Goal: Transaction & Acquisition: Purchase product/service

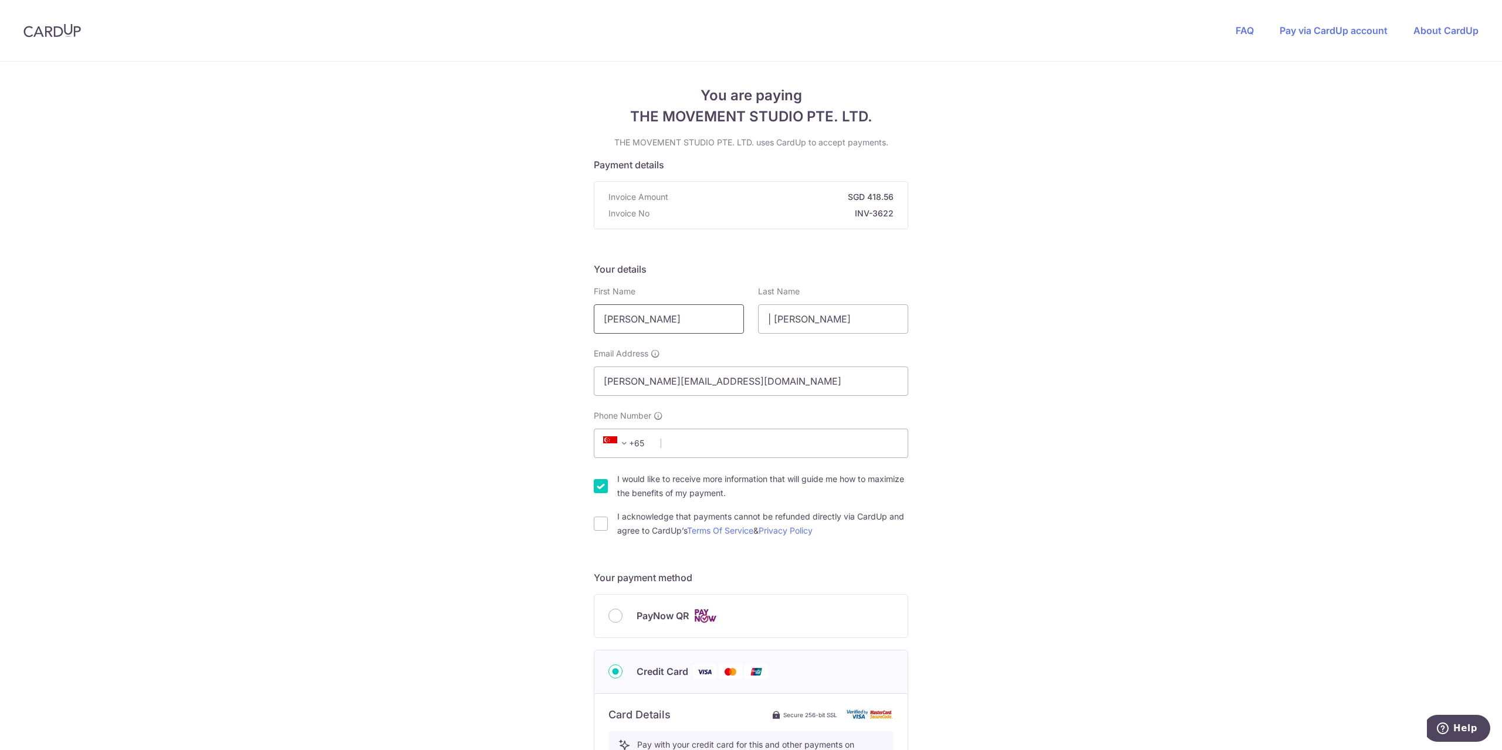
drag, startPoint x: 659, startPoint y: 320, endPoint x: 581, endPoint y: 316, distance: 78.8
click at [581, 316] on div "You are paying THE MOVEMENT STUDIO PTE. LTD. THE MOVEMENT STUDIO PTE. LTD. uses…" at bounding box center [751, 634] width 1502 height 1145
type input "Yanyan"
drag, startPoint x: 834, startPoint y: 321, endPoint x: 688, endPoint y: 321, distance: 146.1
click at [688, 321] on div "First Name [PERSON_NAME] Last Name | [PERSON_NAME]" at bounding box center [751, 310] width 329 height 48
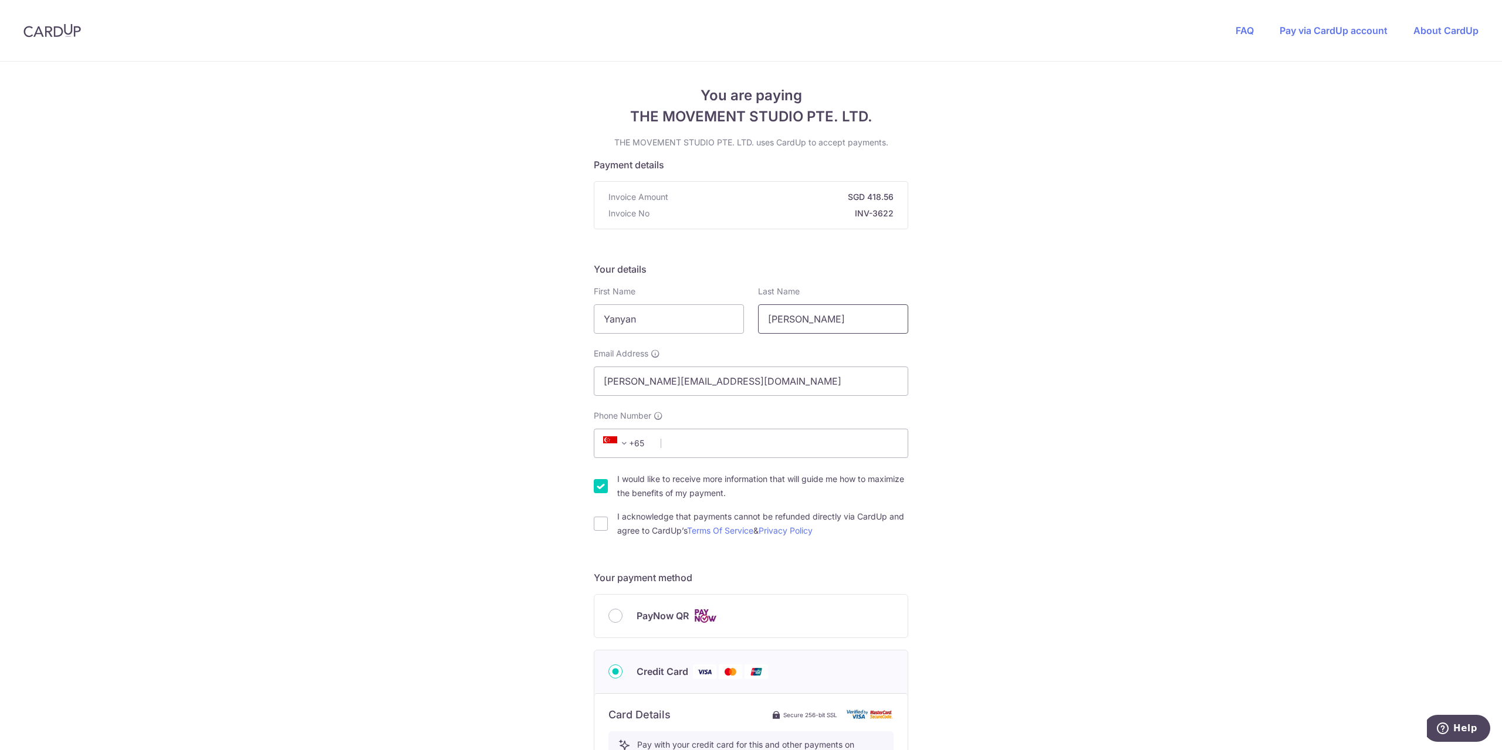
type input "[PERSON_NAME]"
drag, startPoint x: 658, startPoint y: 314, endPoint x: 548, endPoint y: 316, distance: 109.7
click at [548, 316] on div "You are paying THE MOVEMENT STUDIO PTE. LTD. THE MOVEMENT STUDIO PTE. LTD. uses…" at bounding box center [751, 634] width 1502 height 1145
type input "[PERSON_NAME]"
drag, startPoint x: 814, startPoint y: 320, endPoint x: 719, endPoint y: 320, distance: 95.0
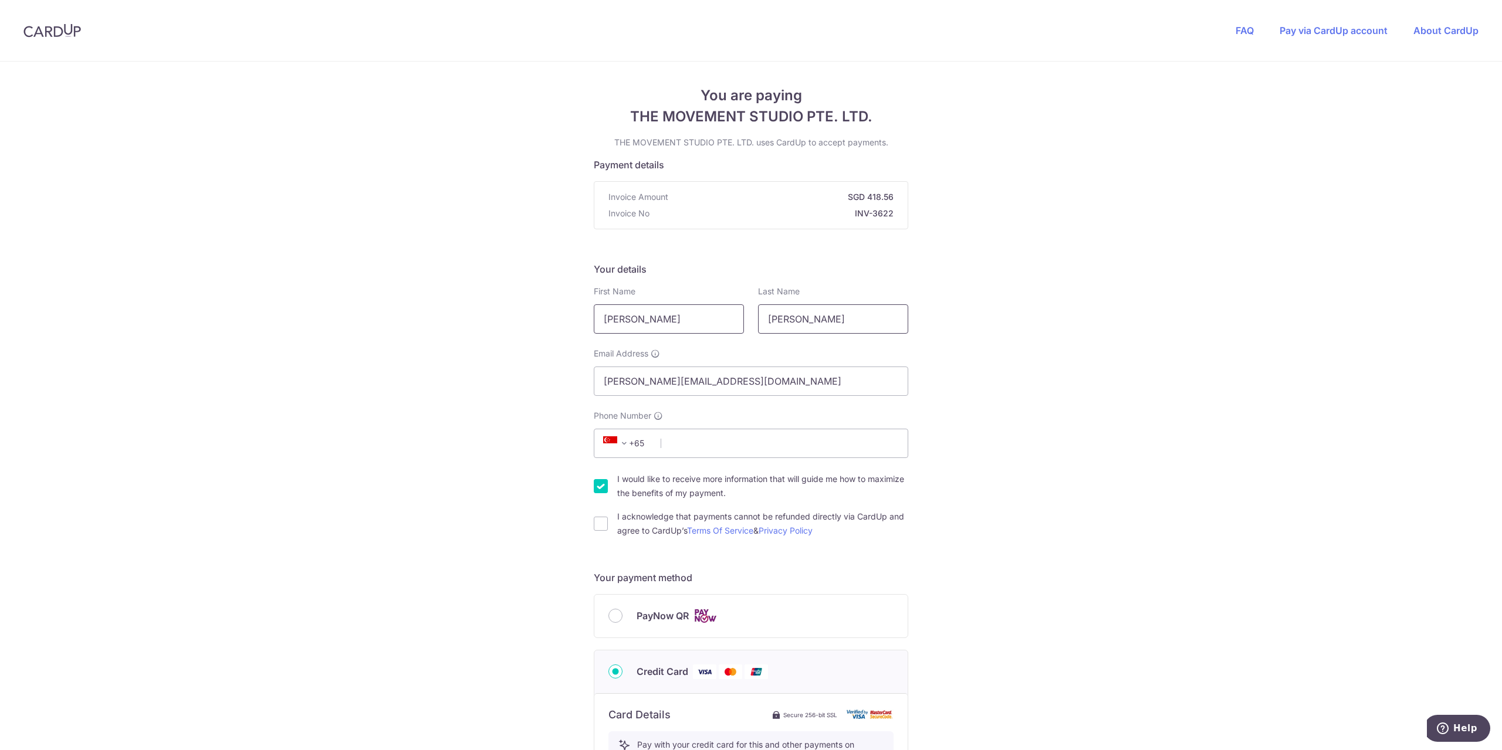
click at [719, 320] on div "First Name [PERSON_NAME] Last Name [PERSON_NAME]" at bounding box center [751, 310] width 329 height 48
type input "Li"
click at [1030, 385] on div "You are paying THE MOVEMENT STUDIO PTE. LTD. THE MOVEMENT STUDIO PTE. LTD. uses…" at bounding box center [751, 634] width 1502 height 1145
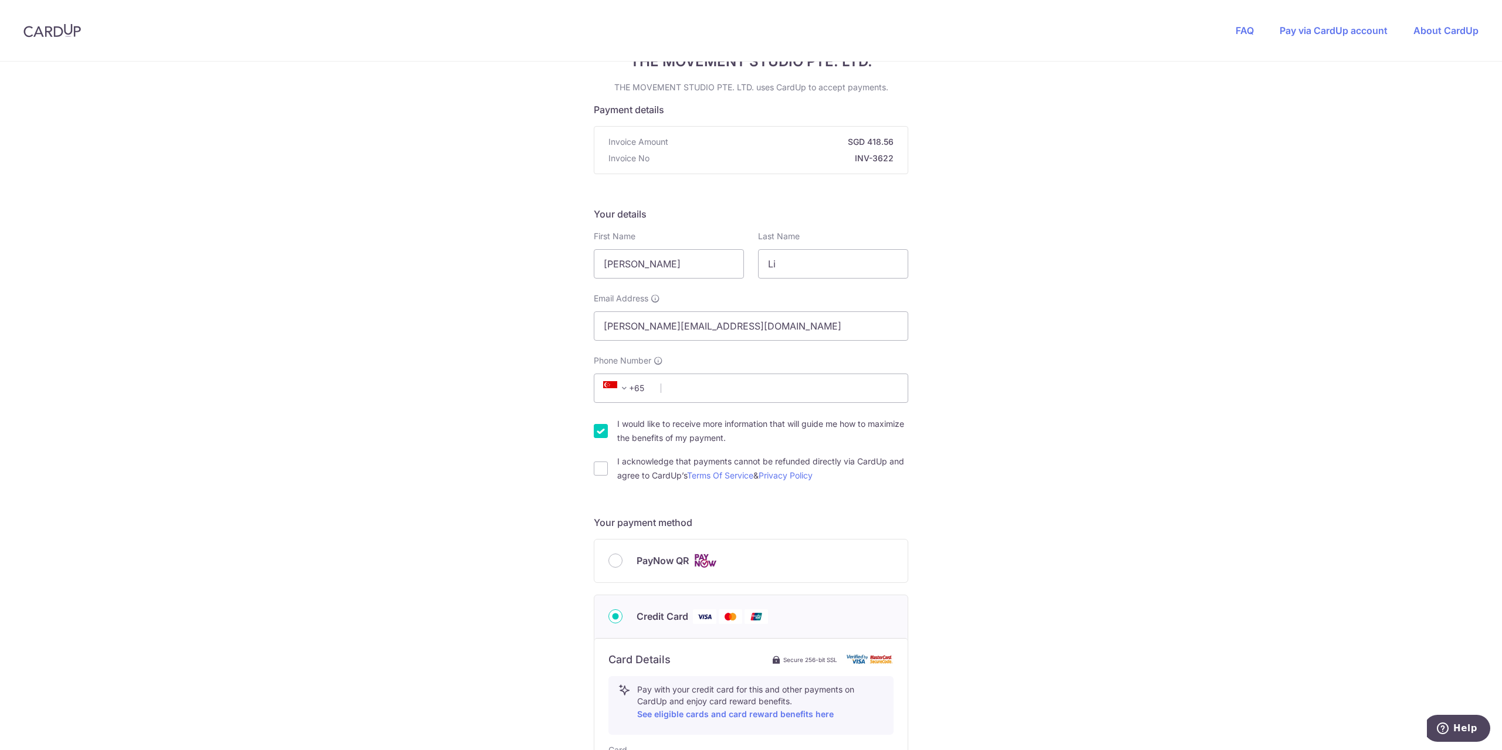
scroll to position [117, 0]
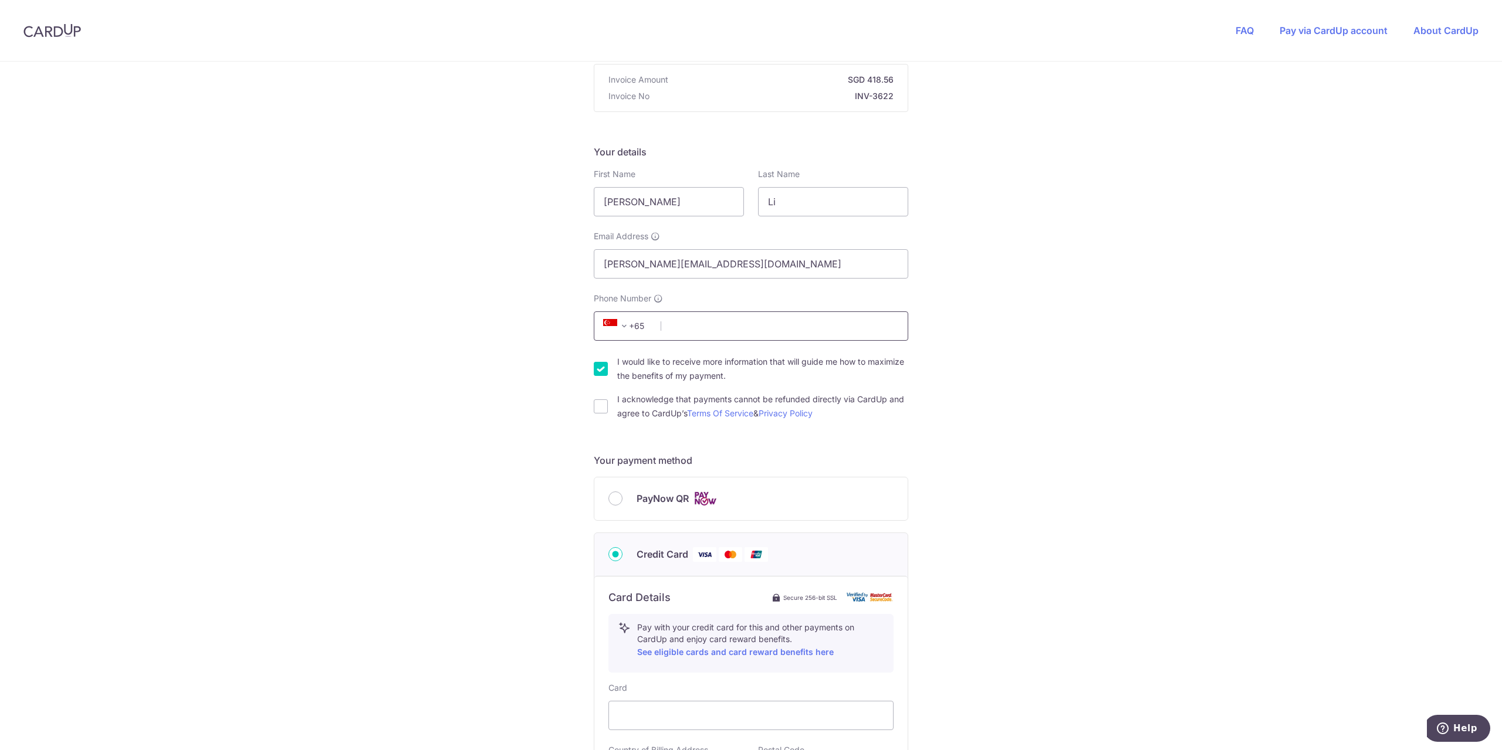
click at [682, 327] on input "Phone Number" at bounding box center [751, 326] width 314 height 29
type input "83509693"
click at [1044, 370] on div "You are paying THE MOVEMENT STUDIO PTE. LTD. THE MOVEMENT STUDIO PTE. LTD. uses…" at bounding box center [751, 516] width 1502 height 1145
click at [599, 374] on input "I would like to receive more information that will guide me how to maximize the…" at bounding box center [601, 369] width 14 height 14
checkbox input "false"
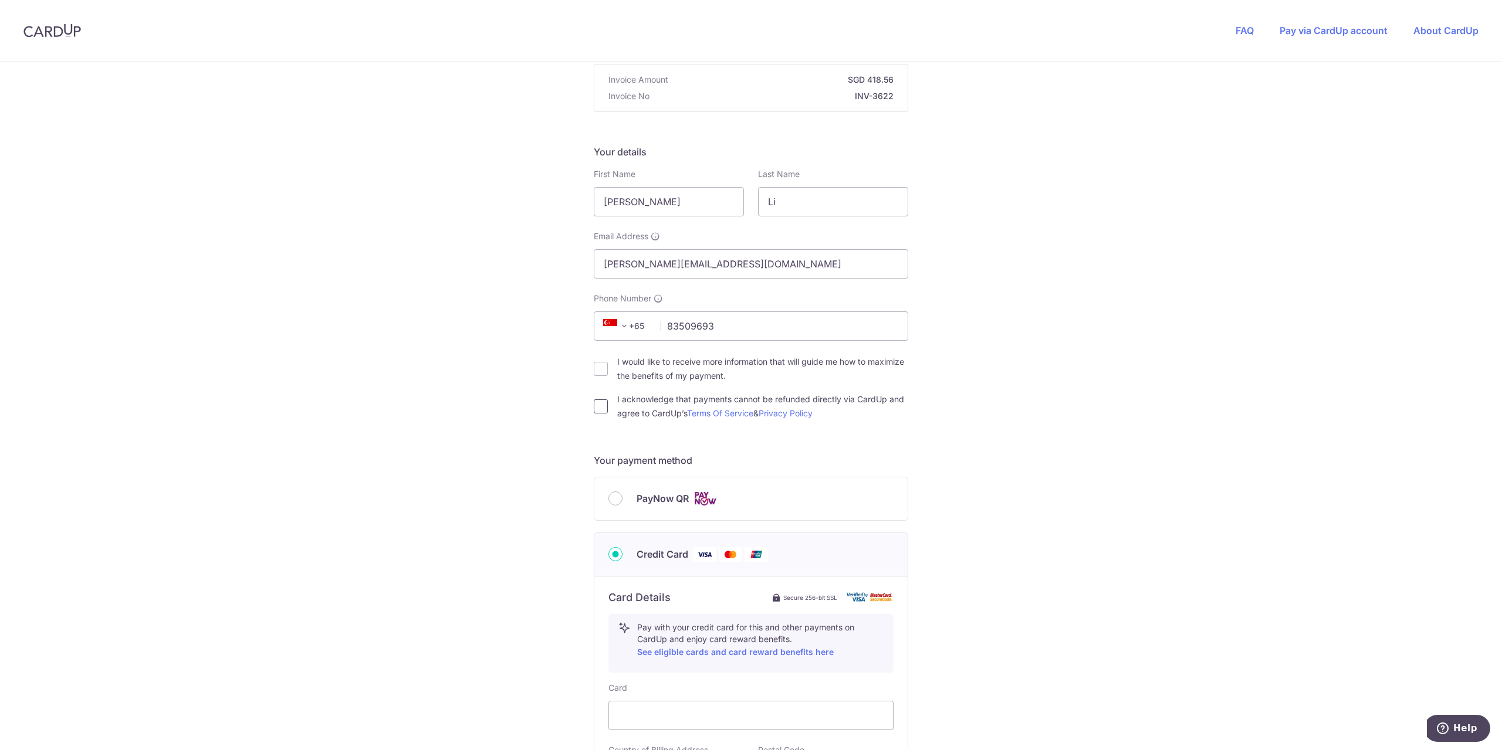
click at [594, 407] on input "I acknowledge that payments cannot be refunded directly via CardUp and agree to…" at bounding box center [601, 407] width 14 height 14
checkbox input "true"
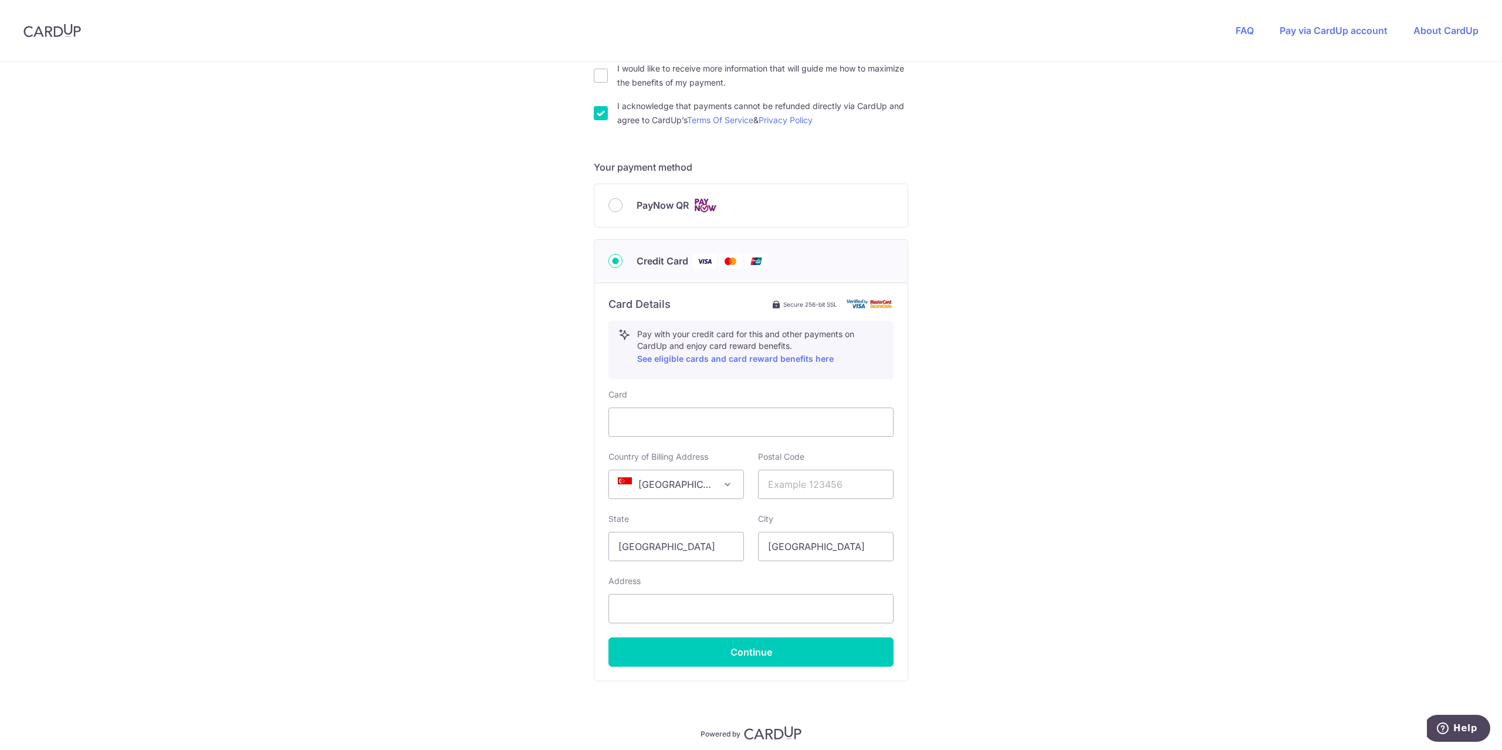
scroll to position [456, 0]
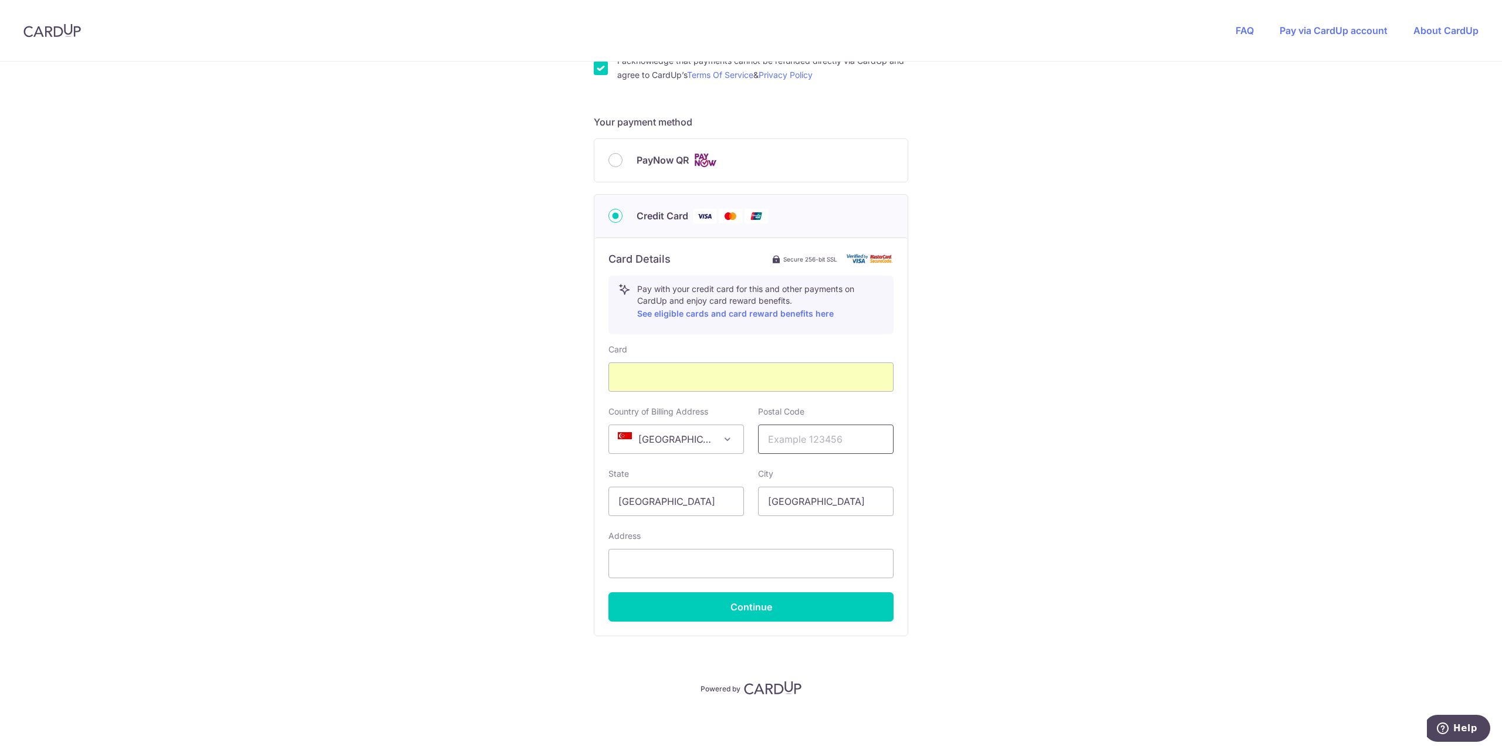
click at [783, 441] on input "text" at bounding box center [826, 439] width 136 height 29
type input "109707"
type input "[STREET_ADDRESS]"
click at [781, 608] on button "Continue" at bounding box center [750, 607] width 285 height 29
click at [753, 612] on button "Continue" at bounding box center [750, 607] width 285 height 29
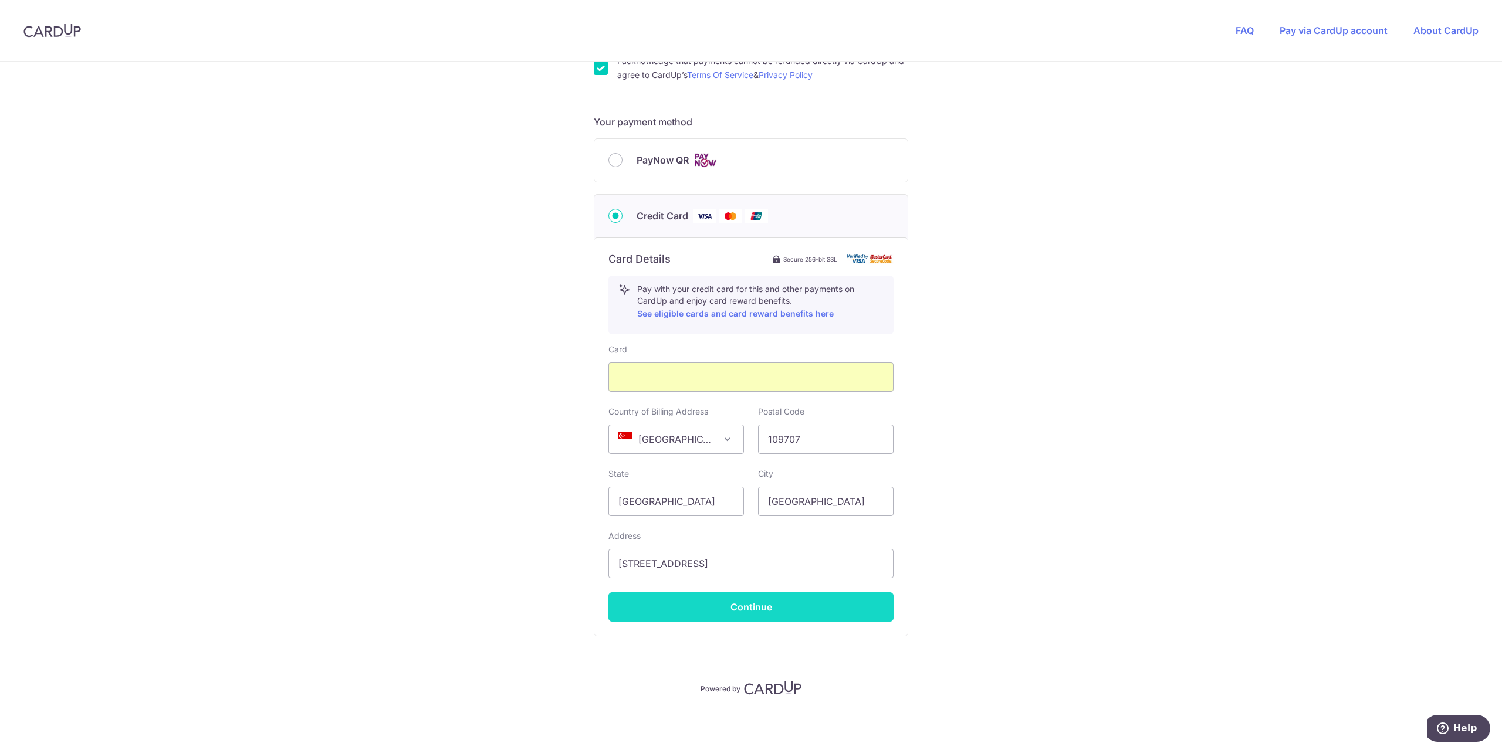
type input "**** 7964"
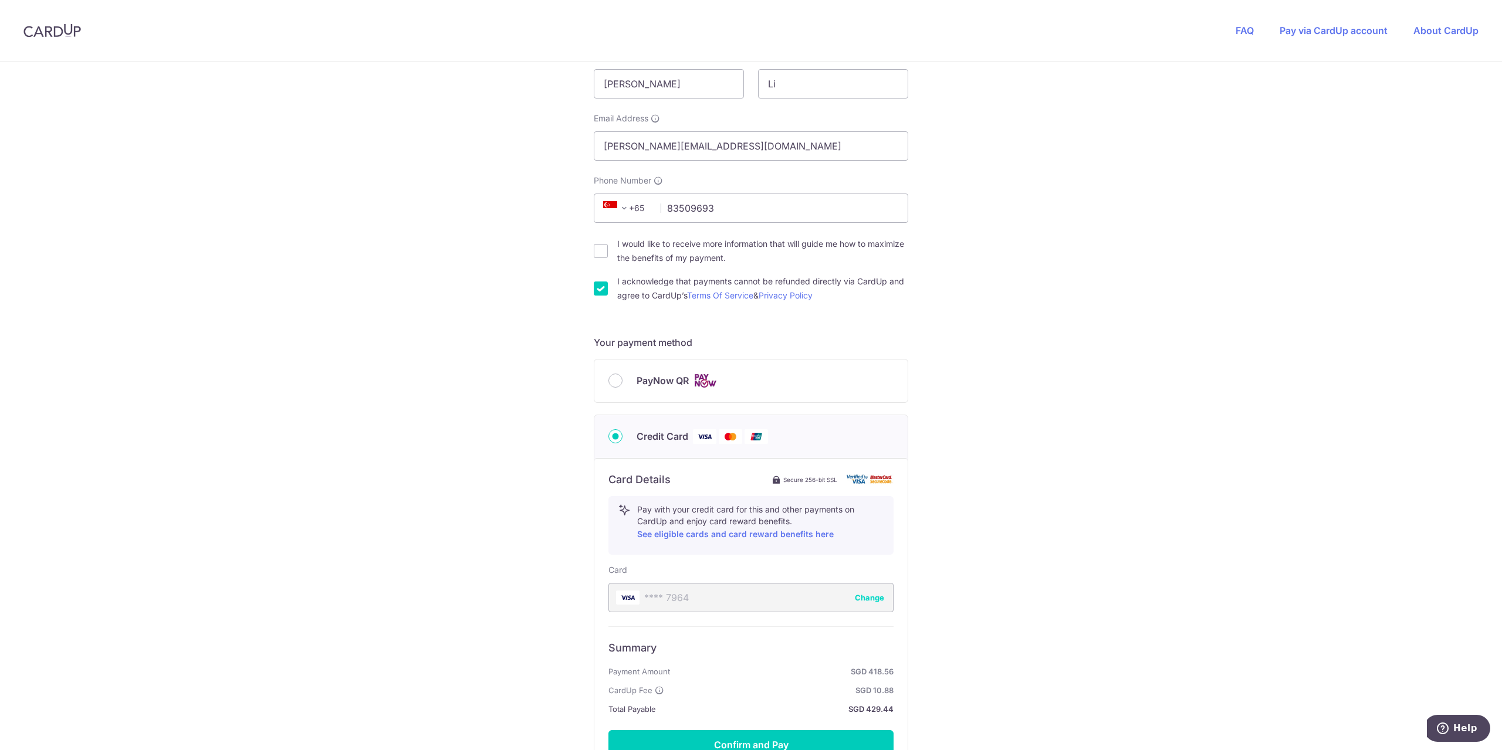
scroll to position [373, 0]
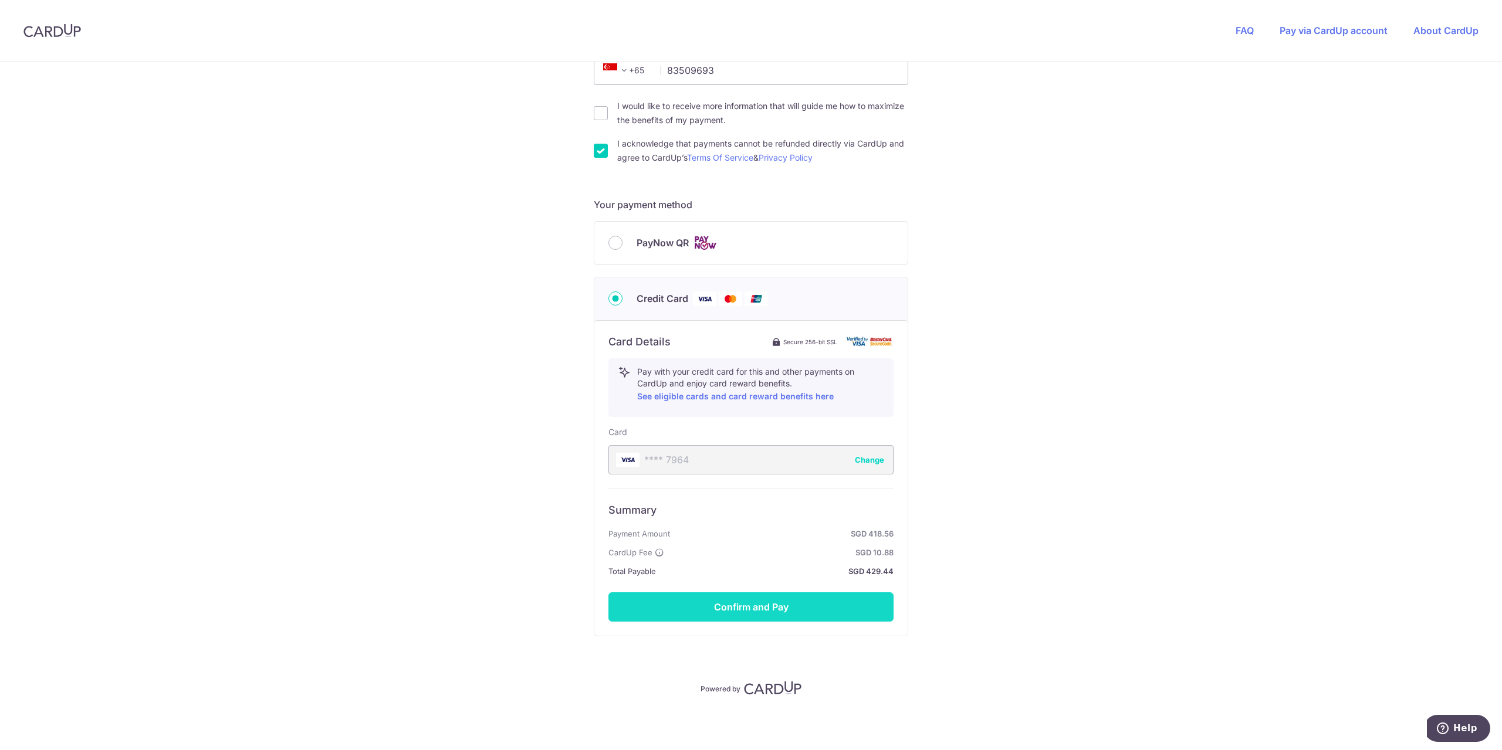
click at [740, 607] on button "Confirm and Pay" at bounding box center [750, 607] width 285 height 29
